Goal: Register for event/course

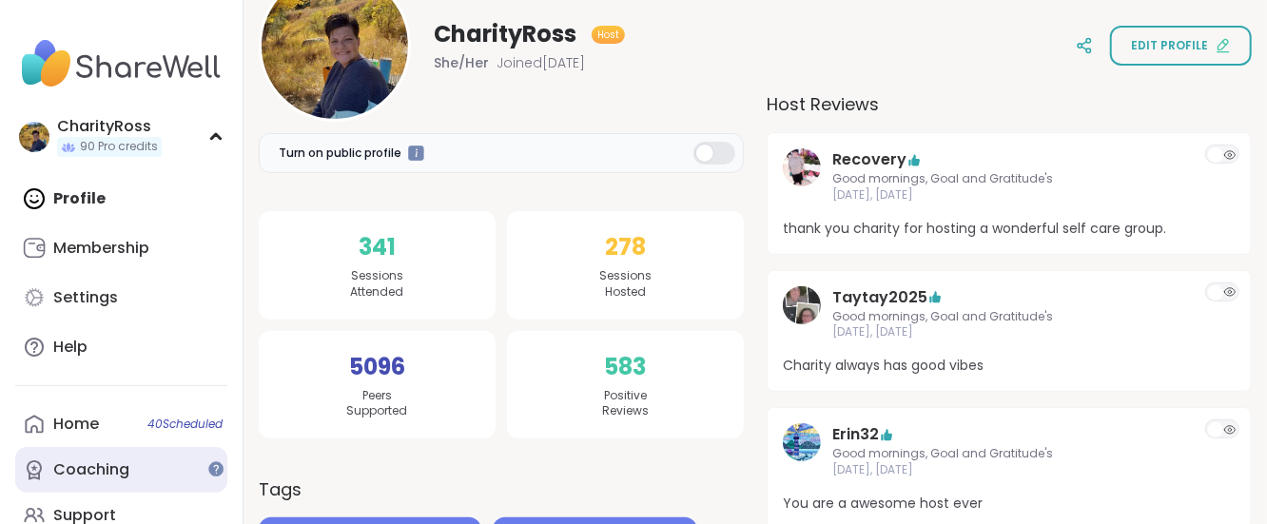
scroll to position [127, 0]
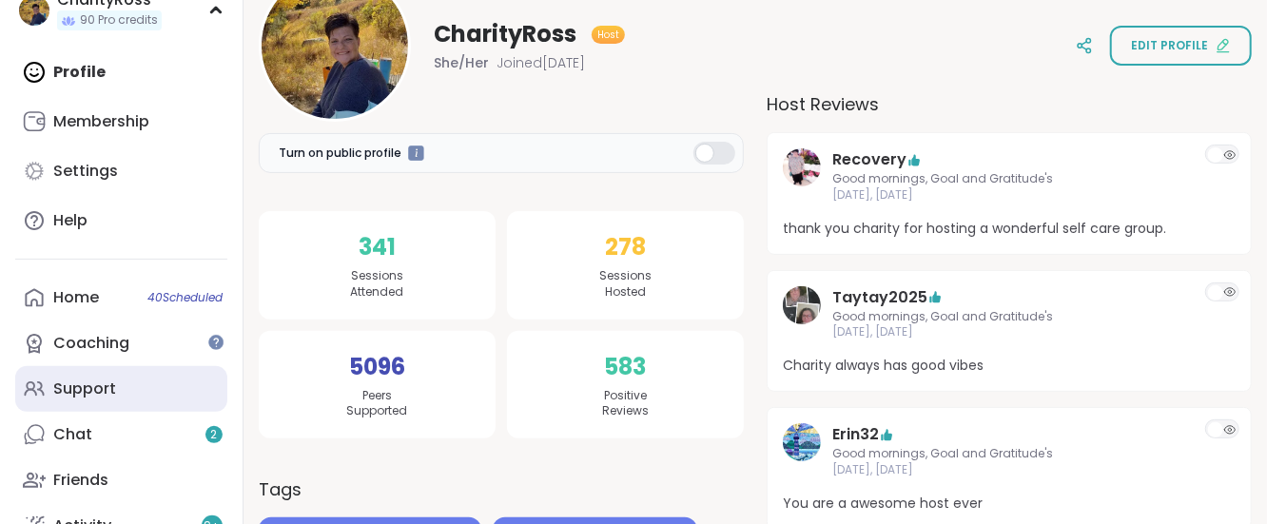
click at [107, 379] on div "Support" at bounding box center [84, 389] width 63 height 21
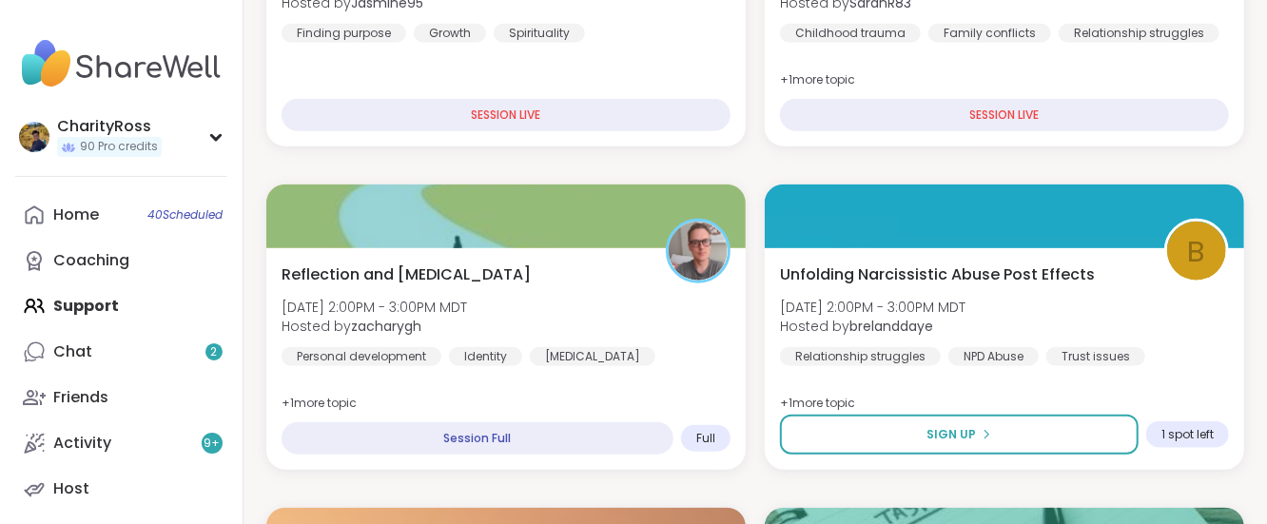
scroll to position [887, 0]
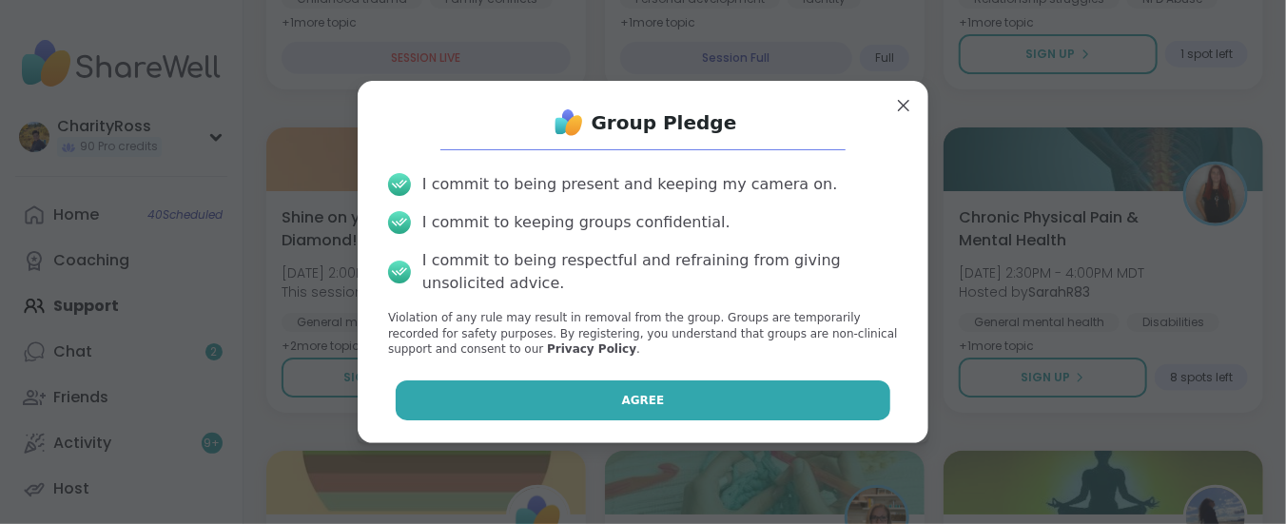
click at [448, 409] on button "Agree" at bounding box center [644, 400] width 496 height 40
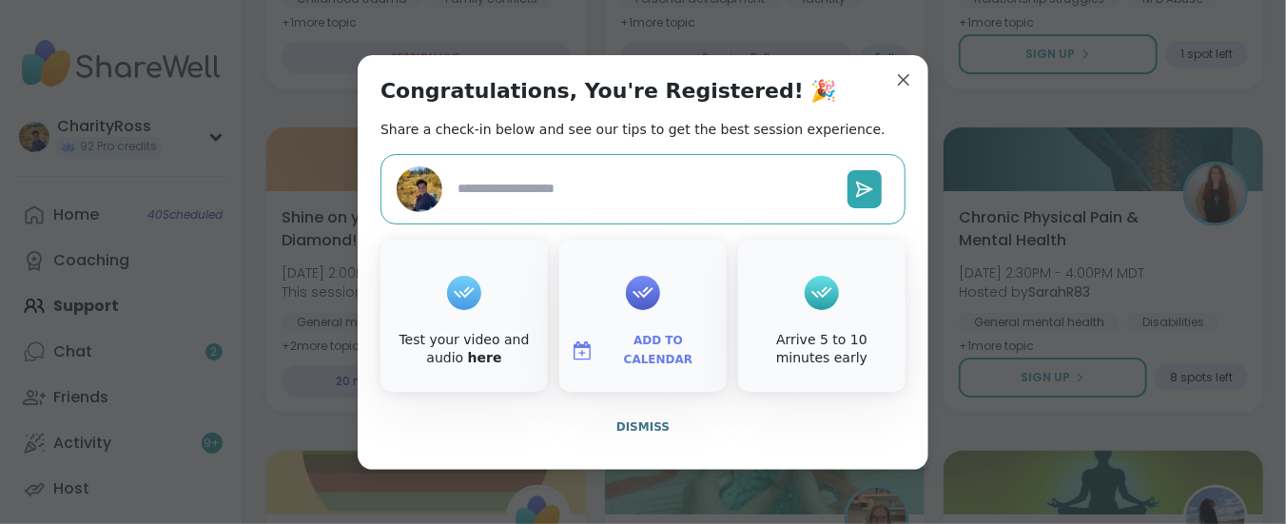
click at [620, 347] on span "Add to Calendar" at bounding box center [658, 350] width 114 height 37
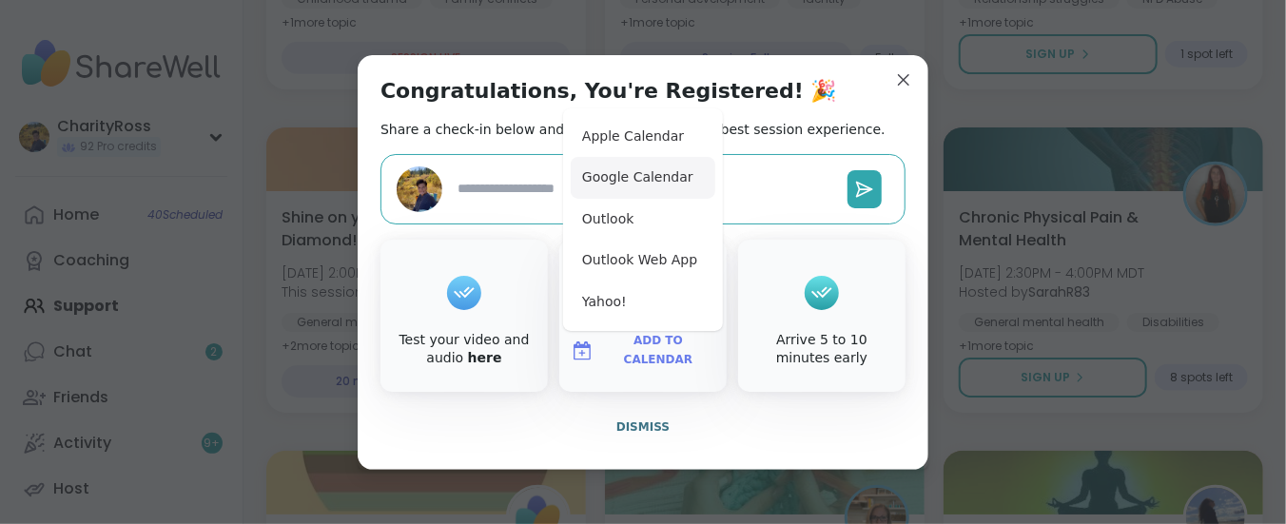
click at [636, 185] on button "Google Calendar" at bounding box center [643, 178] width 145 height 42
click at [652, 428] on span "Dismiss" at bounding box center [642, 426] width 53 height 13
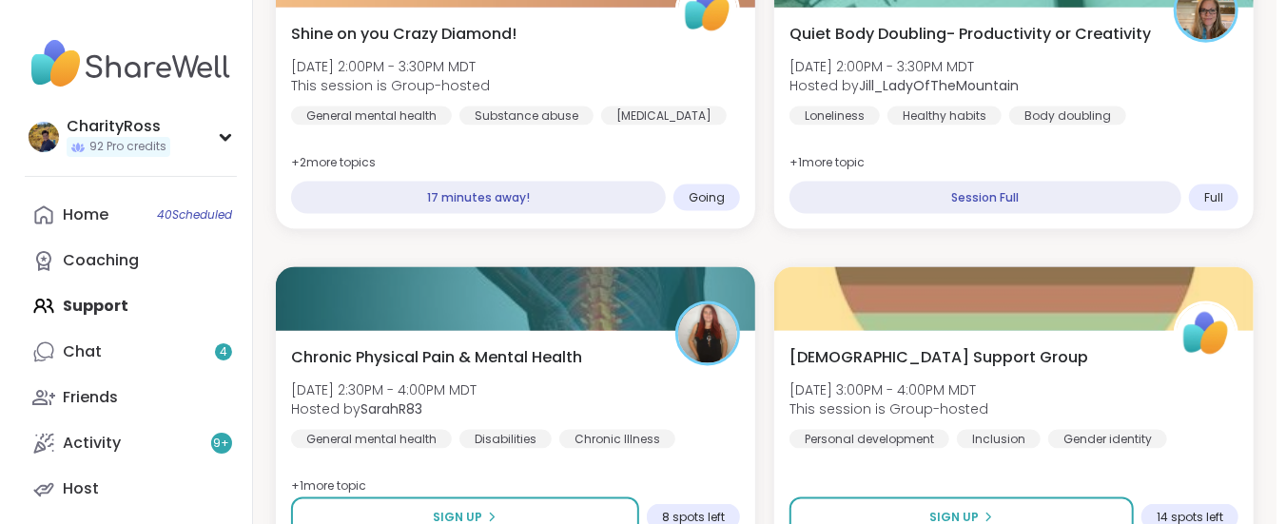
scroll to position [1521, 0]
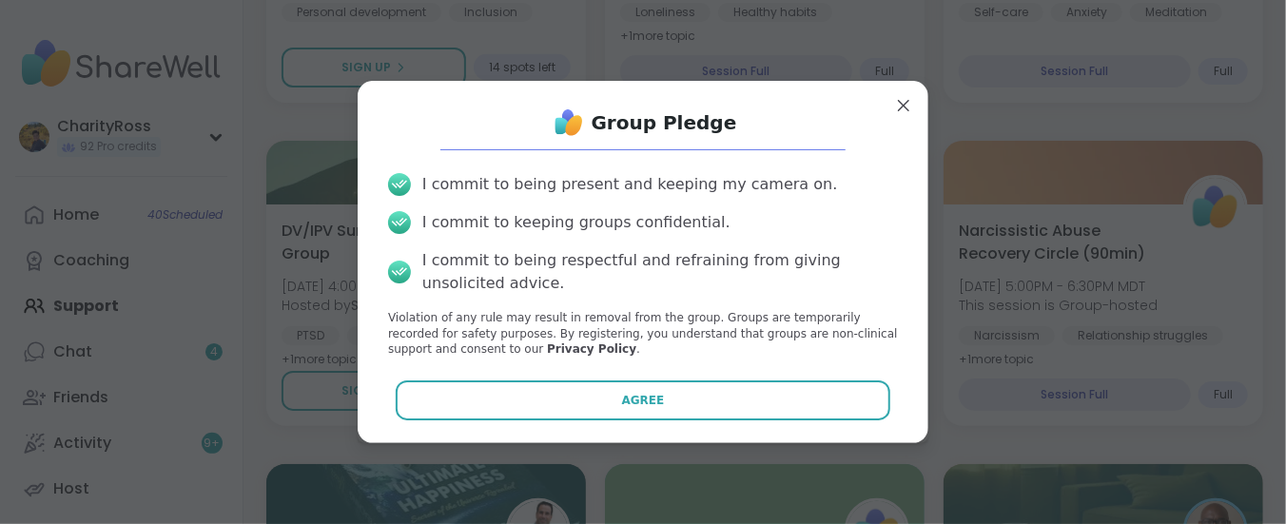
click at [670, 397] on button "Agree" at bounding box center [644, 400] width 496 height 40
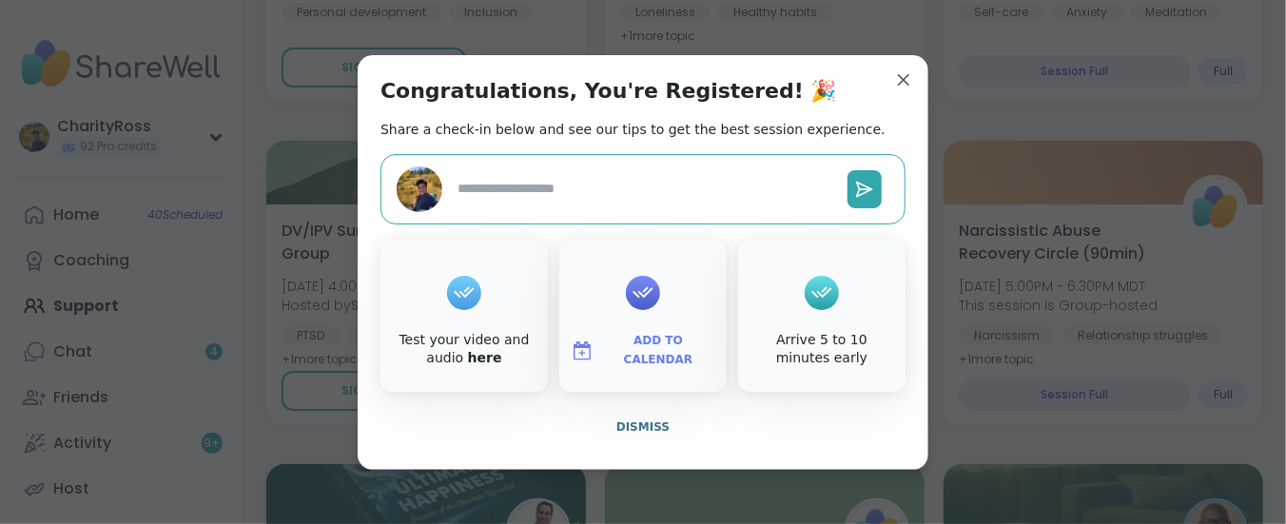
click at [692, 343] on span "Add to Calendar" at bounding box center [658, 350] width 114 height 37
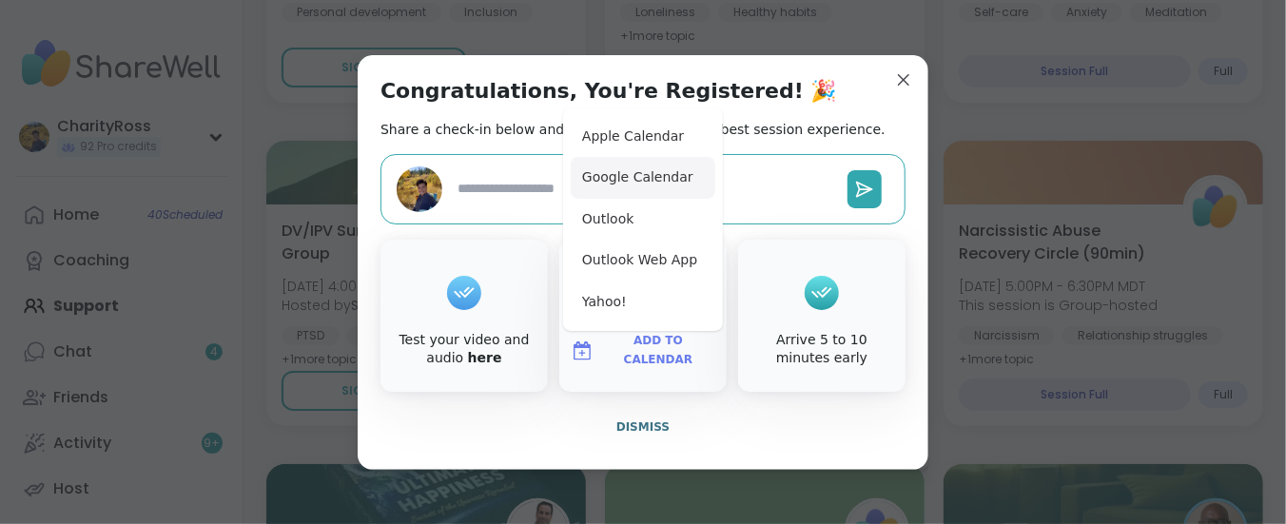
type textarea "*"
click at [657, 175] on button "Google Calendar" at bounding box center [643, 178] width 145 height 42
